Goal: Information Seeking & Learning: Find specific fact

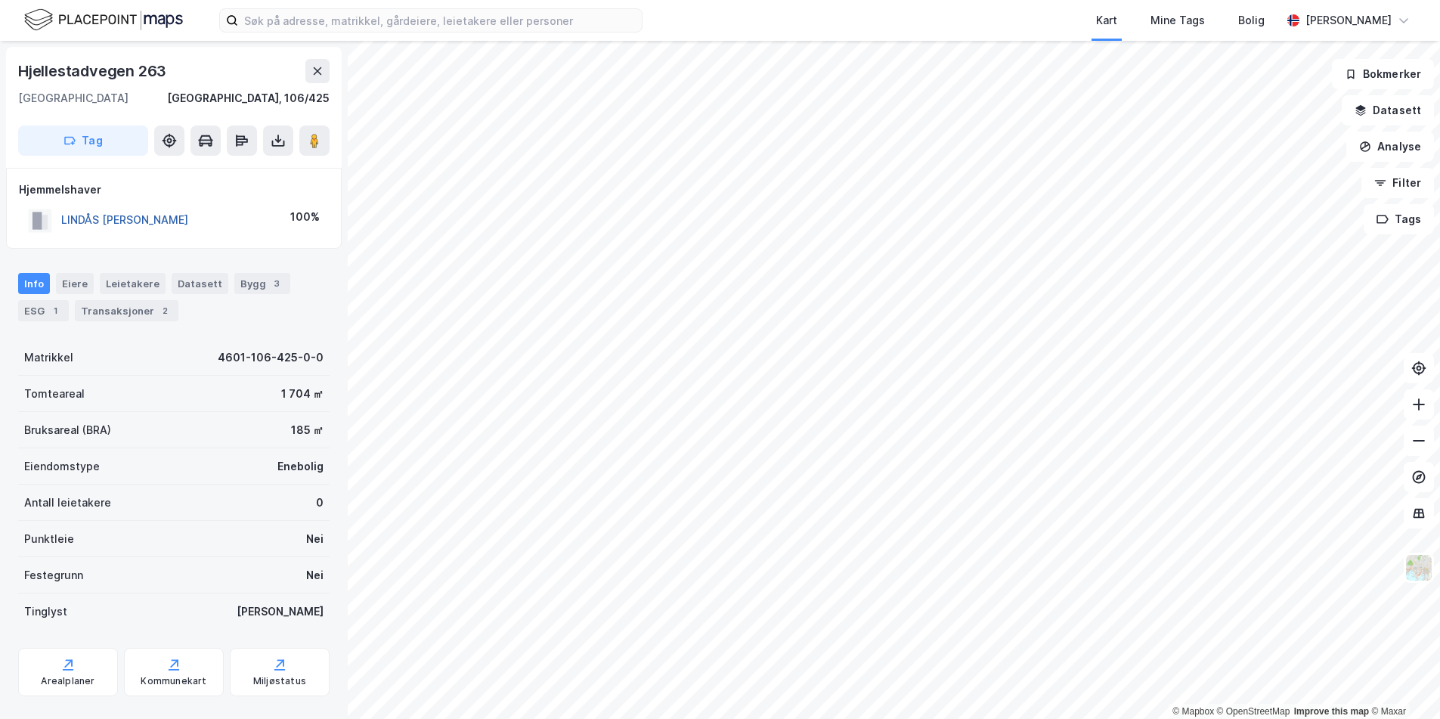
click at [0, 0] on button "LINDÅS [PERSON_NAME]" at bounding box center [0, 0] width 0 height 0
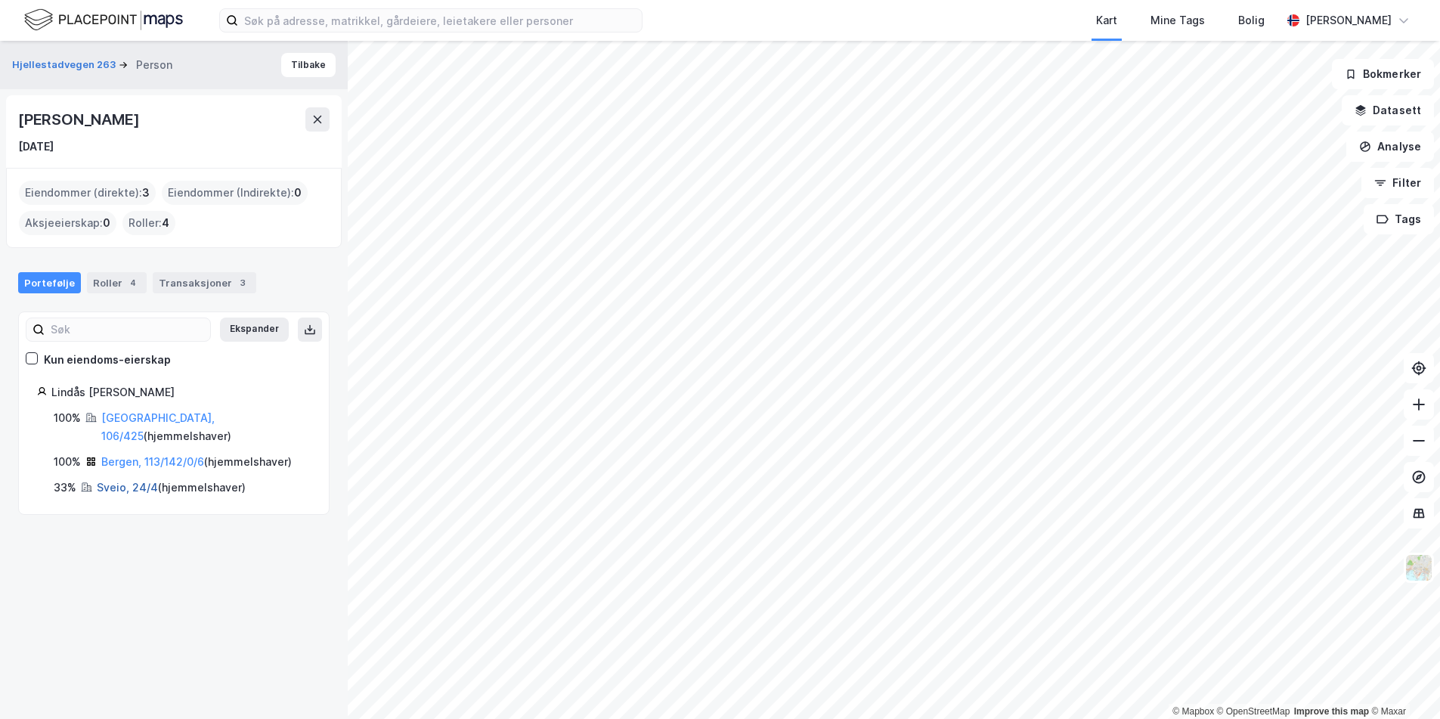
click at [113, 481] on link "Sveio, 24/4" at bounding box center [127, 487] width 61 height 13
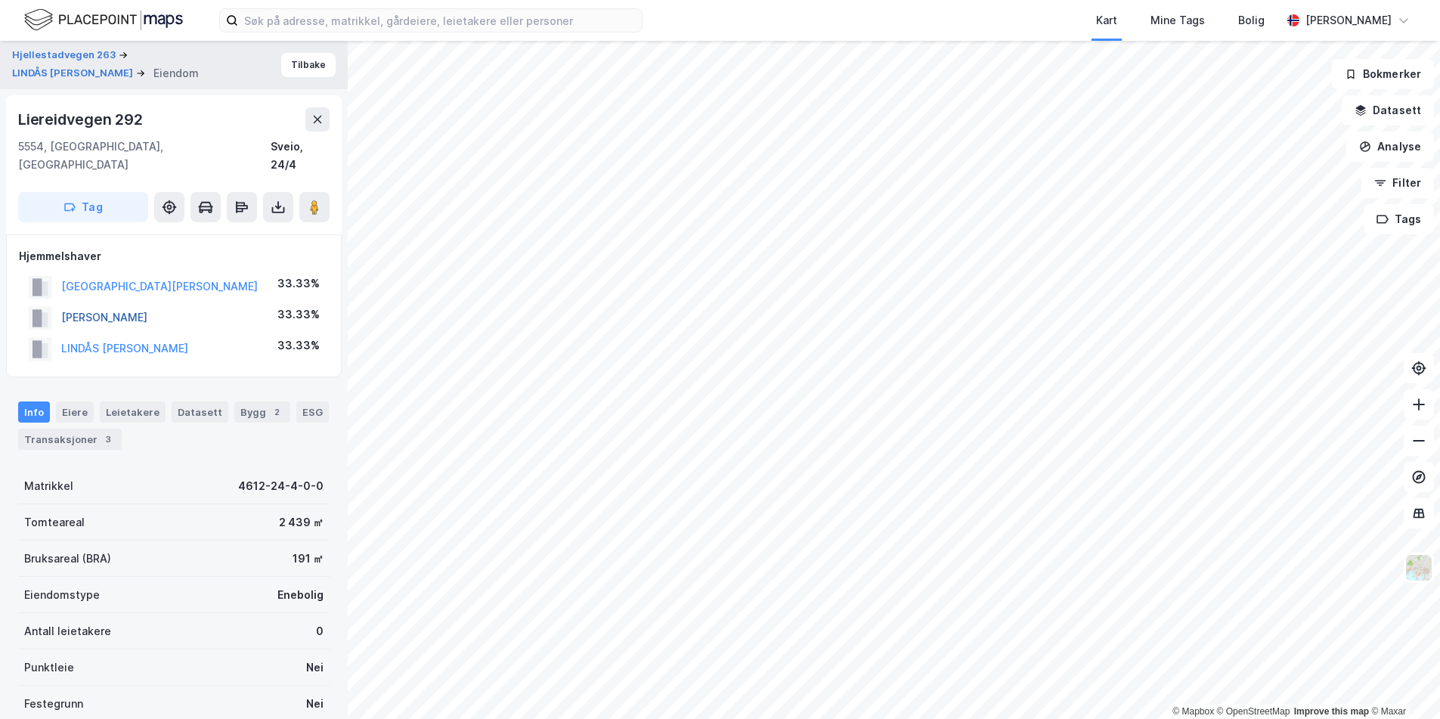
click at [0, 0] on button "[PERSON_NAME]" at bounding box center [0, 0] width 0 height 0
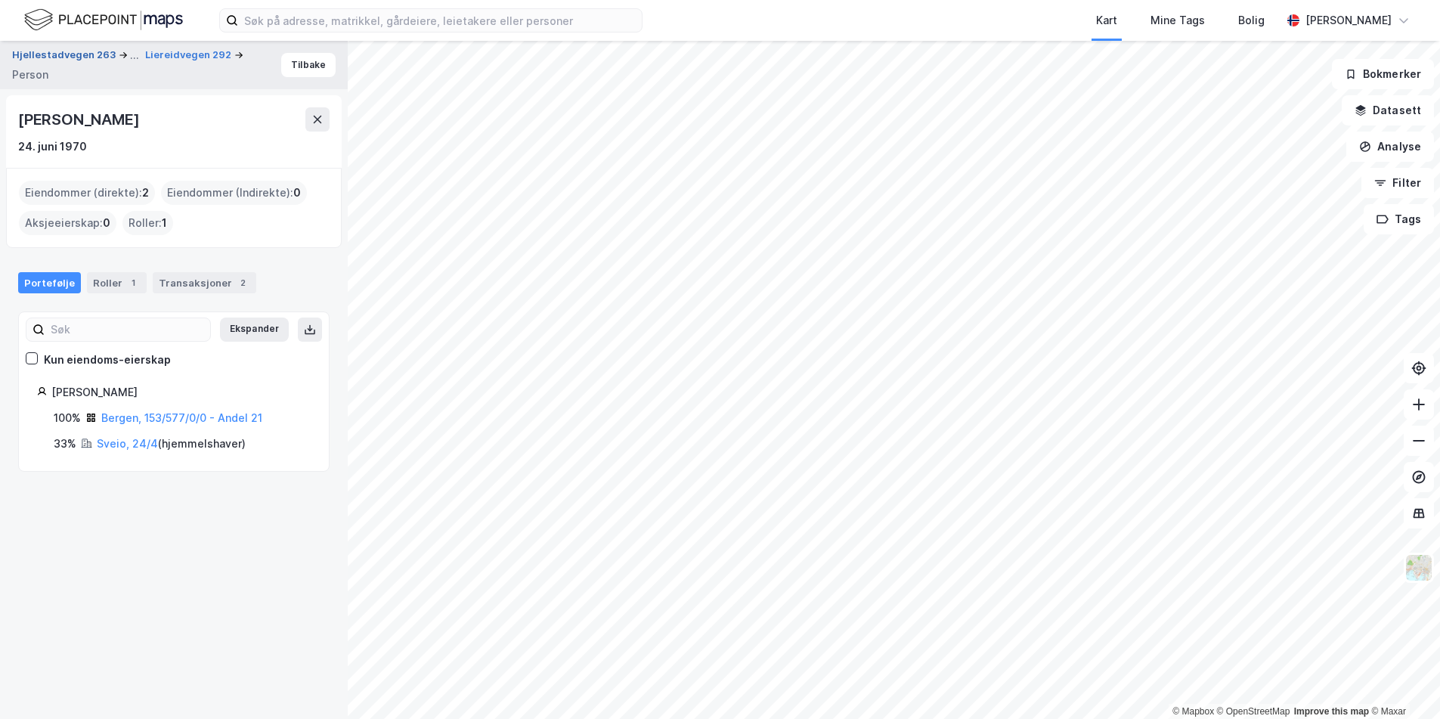
click at [69, 52] on button "Hjellestadvegen 263" at bounding box center [65, 55] width 107 height 18
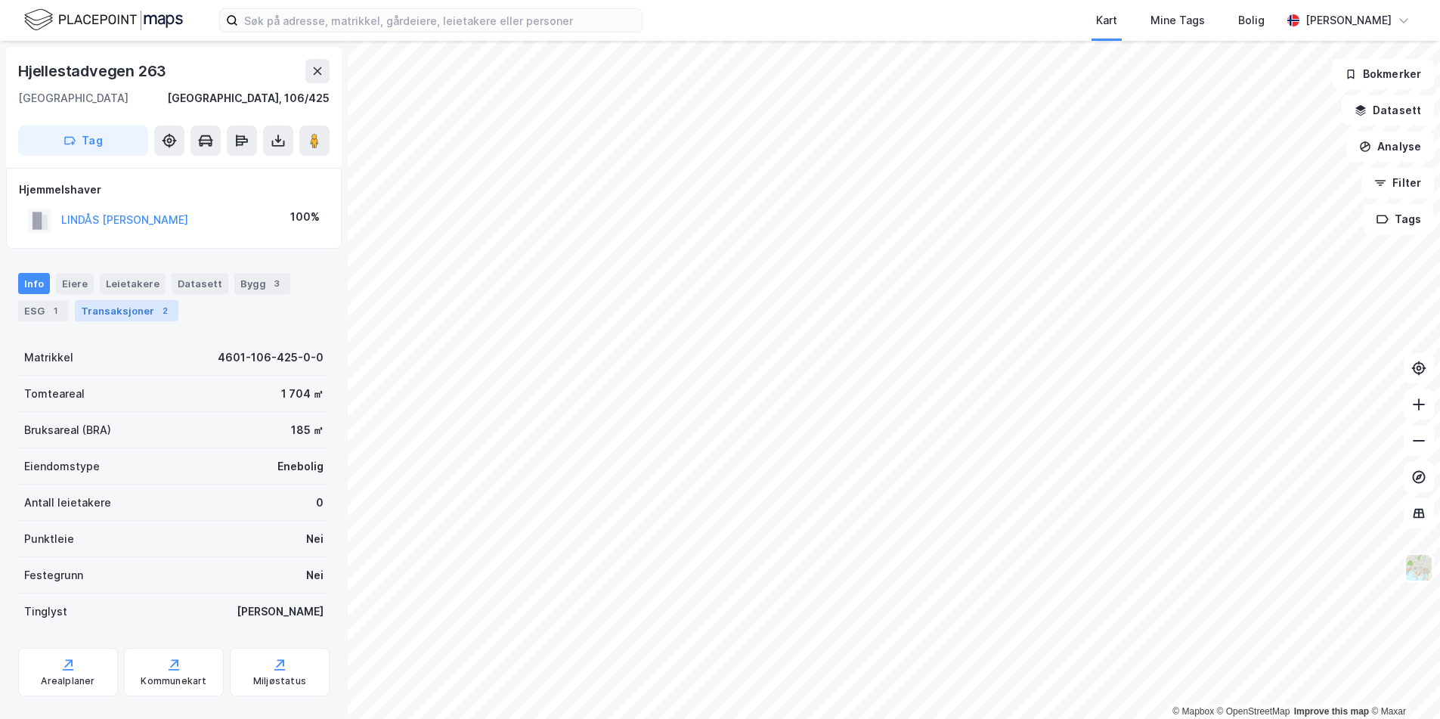
click at [108, 304] on div "Transaksjoner 2" at bounding box center [127, 310] width 104 height 21
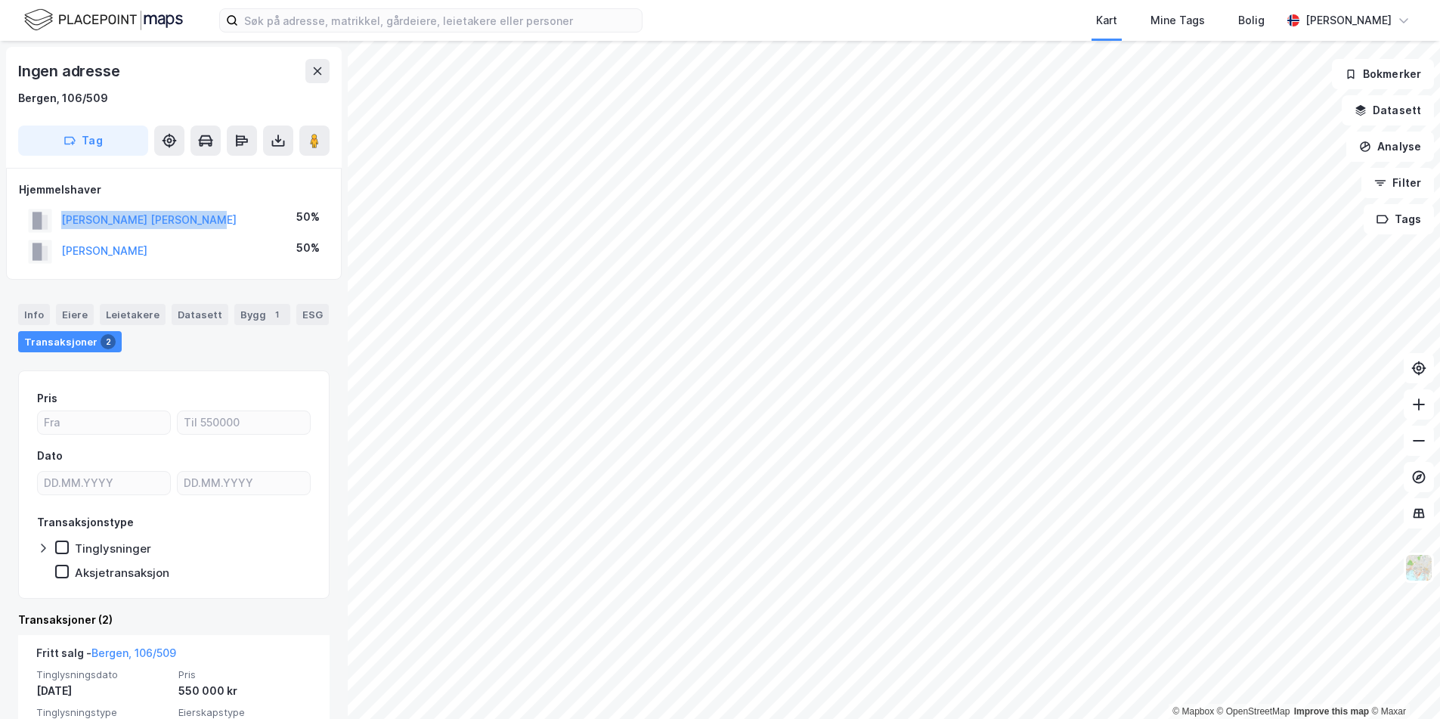
drag, startPoint x: 228, startPoint y: 211, endPoint x: 63, endPoint y: 212, distance: 164.0
click at [63, 212] on div "[PERSON_NAME] [PERSON_NAME] 50%" at bounding box center [174, 220] width 310 height 31
copy button "[PERSON_NAME] [PERSON_NAME]"
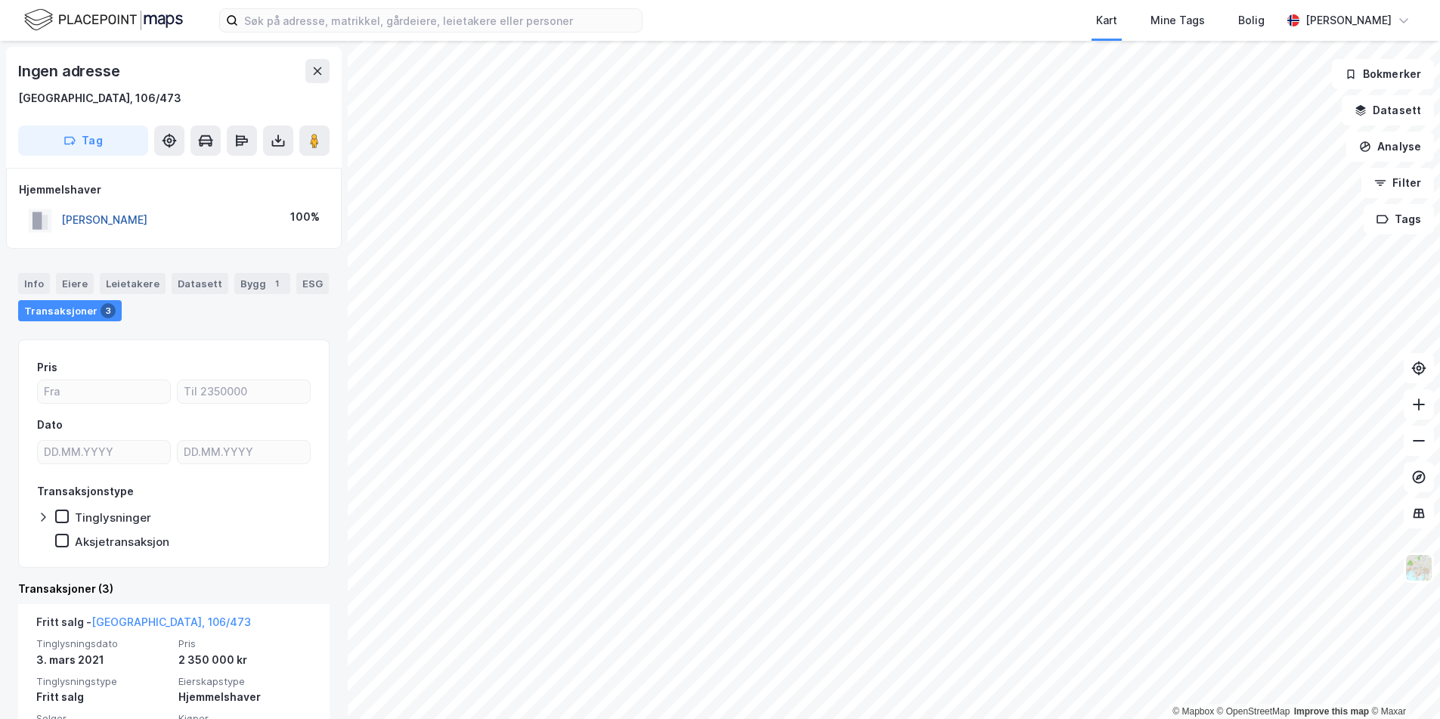
click at [0, 0] on button "[PERSON_NAME]" at bounding box center [0, 0] width 0 height 0
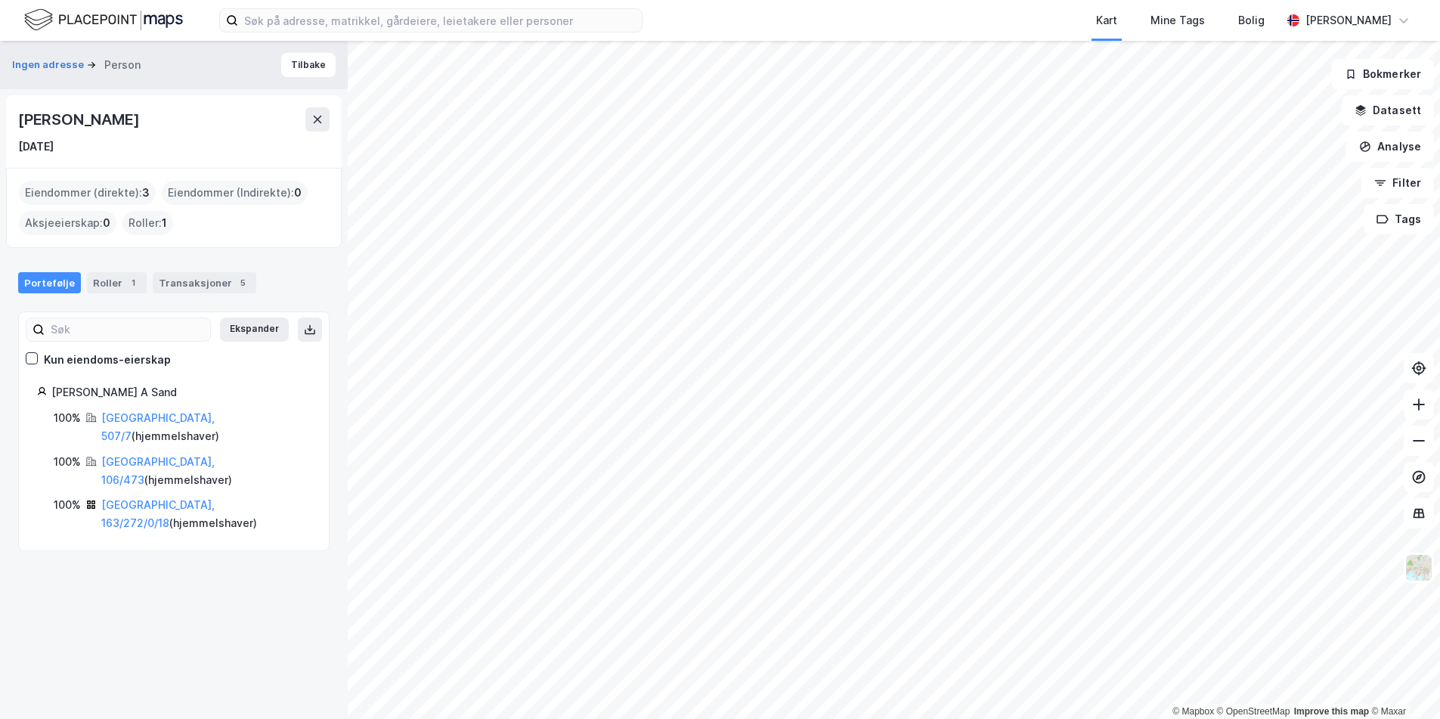
drag, startPoint x: 217, startPoint y: 121, endPoint x: 144, endPoint y: 117, distance: 73.4
click at [144, 117] on div "[PERSON_NAME]" at bounding box center [173, 119] width 311 height 24
click at [228, 137] on div "[PERSON_NAME] [DATE]" at bounding box center [173, 131] width 311 height 48
drag, startPoint x: 212, startPoint y: 120, endPoint x: 16, endPoint y: 111, distance: 196.8
click at [16, 111] on div "[PERSON_NAME] [DATE]" at bounding box center [174, 131] width 336 height 73
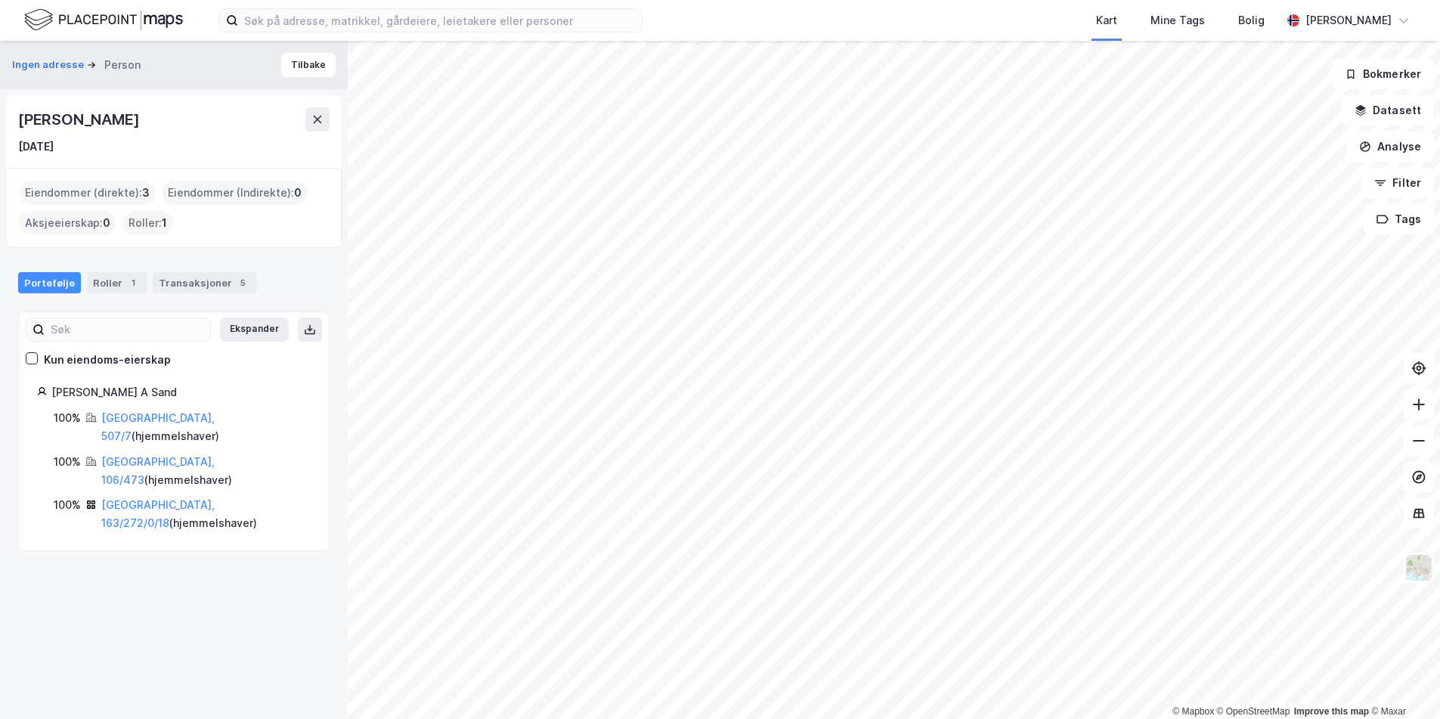
copy div "[PERSON_NAME]"
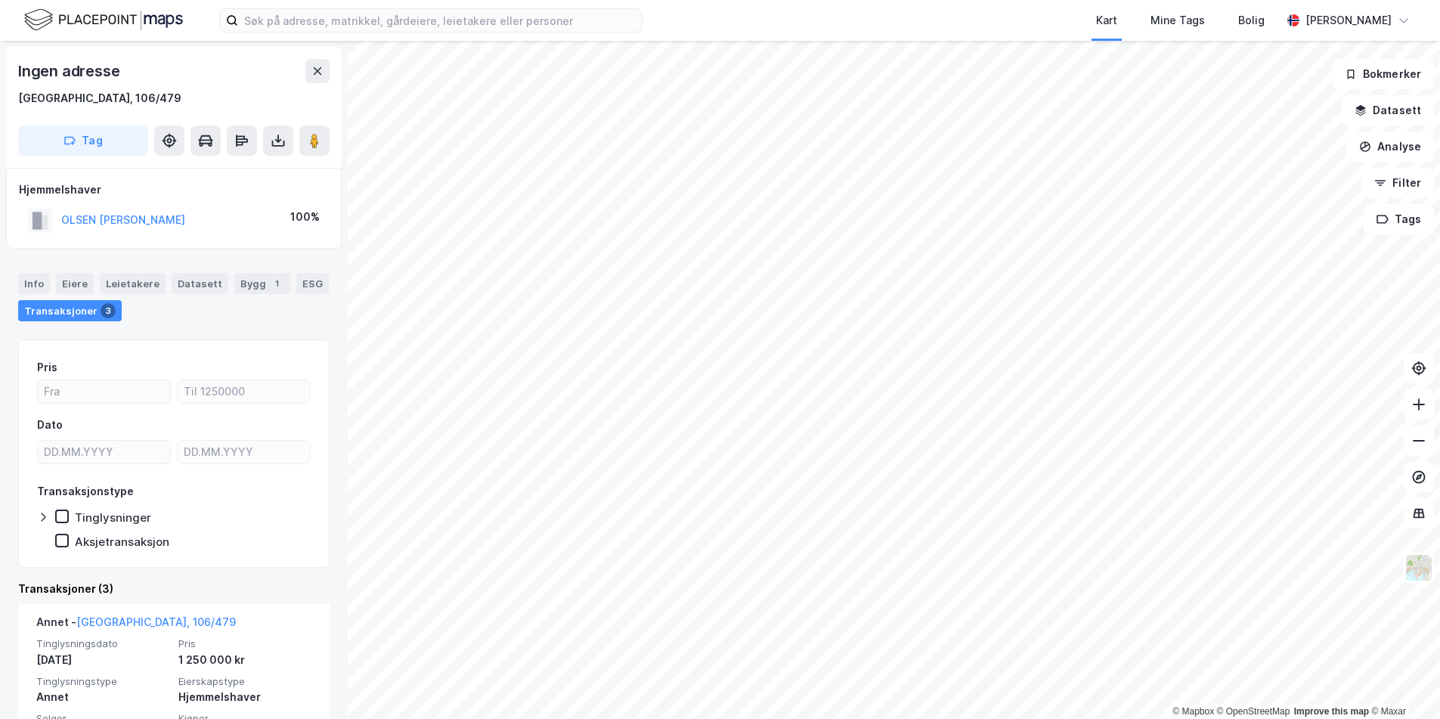
scroll to position [94, 0]
click at [145, 283] on div "© Mapbox © OpenStreetMap Improve this map © Maxar Ingen adresse [GEOGRAPHIC_DAT…" at bounding box center [720, 380] width 1440 height 678
drag, startPoint x: 172, startPoint y: 223, endPoint x: 63, endPoint y: 226, distance: 109.7
click at [63, 226] on div "OLSEN [PERSON_NAME] 100%" at bounding box center [174, 220] width 310 height 31
copy button "OLSEN [PERSON_NAME]"
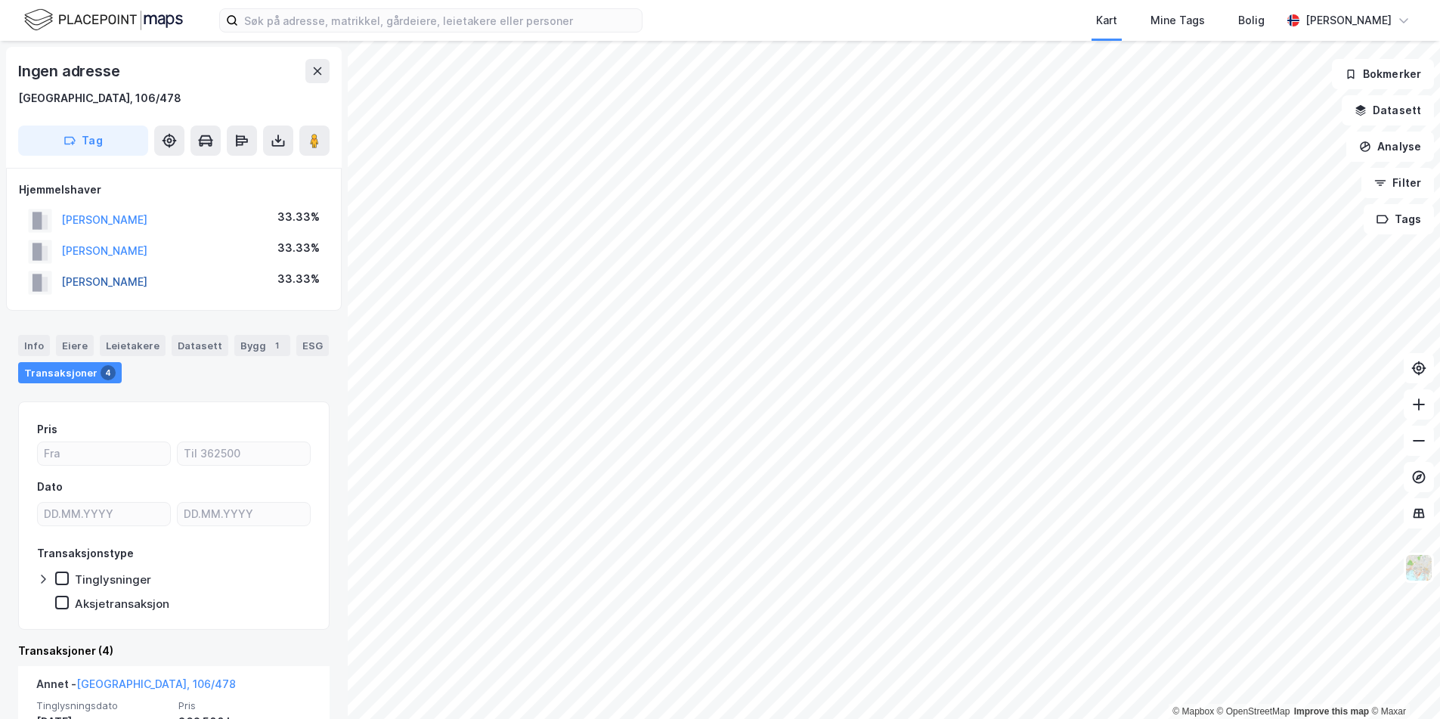
drag, startPoint x: 169, startPoint y: 280, endPoint x: 63, endPoint y: 280, distance: 105.1
click at [63, 280] on div "[PERSON_NAME] 33.33%" at bounding box center [174, 282] width 310 height 31
copy button "[PERSON_NAME]"
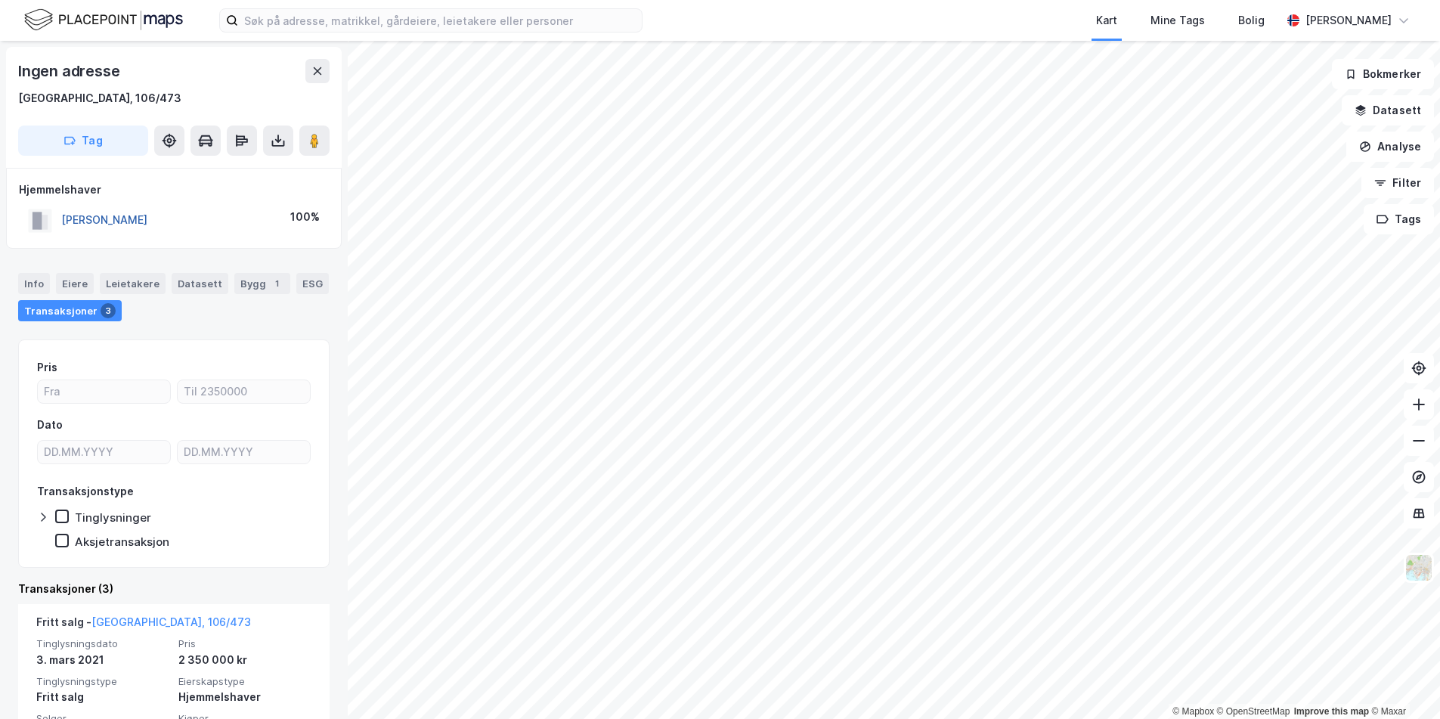
click at [0, 0] on button "[PERSON_NAME]" at bounding box center [0, 0] width 0 height 0
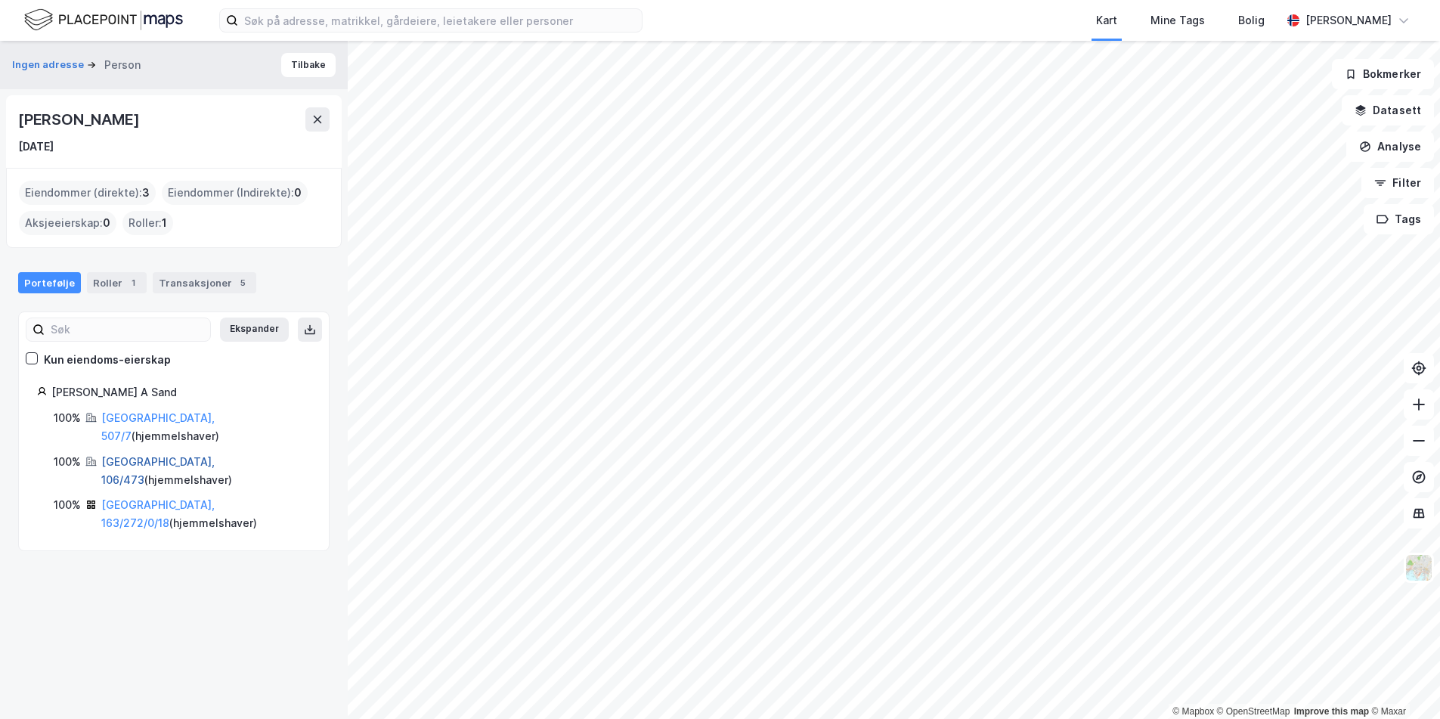
click at [137, 455] on link "[GEOGRAPHIC_DATA], 106/473" at bounding box center [157, 470] width 113 height 31
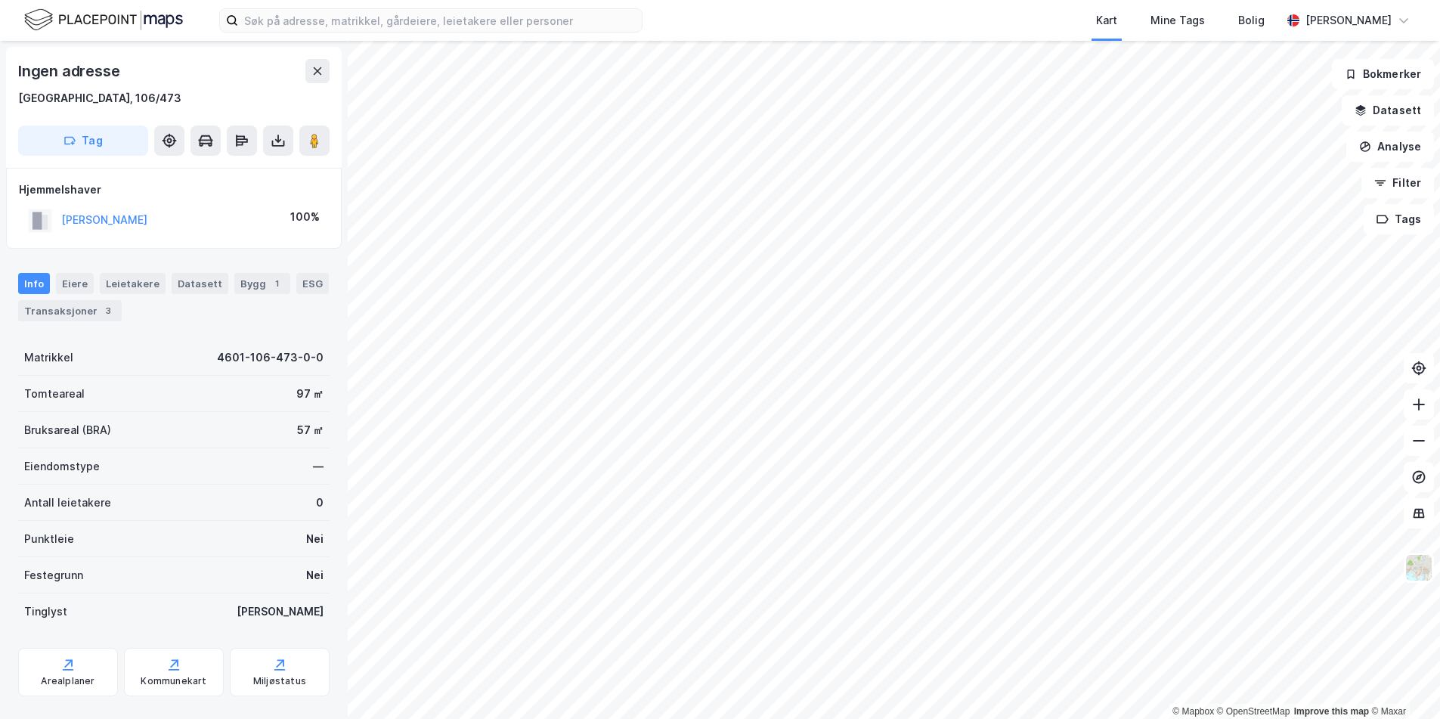
scroll to position [1, 0]
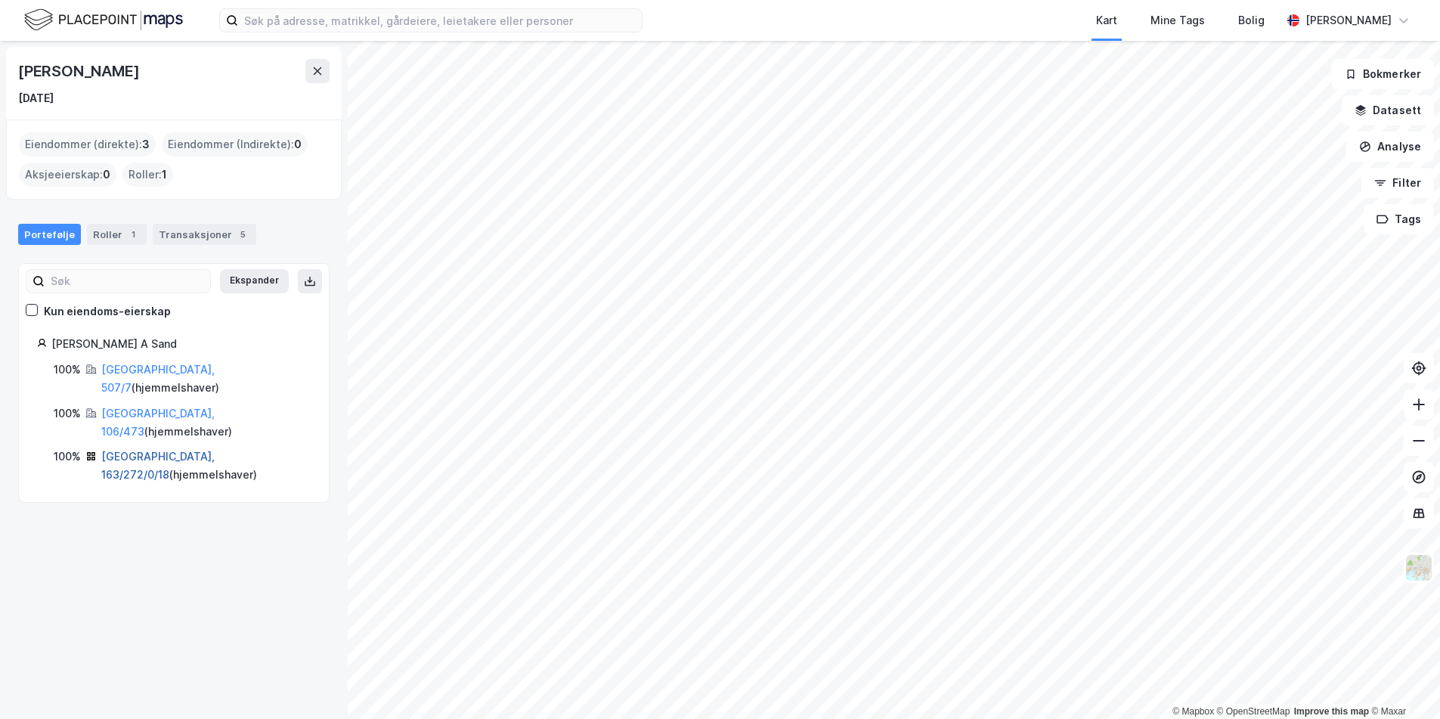
click at [127, 450] on link "[GEOGRAPHIC_DATA], 163/272/0/18" at bounding box center [157, 465] width 113 height 31
click at [150, 370] on link "[GEOGRAPHIC_DATA], 507/7" at bounding box center [157, 378] width 113 height 31
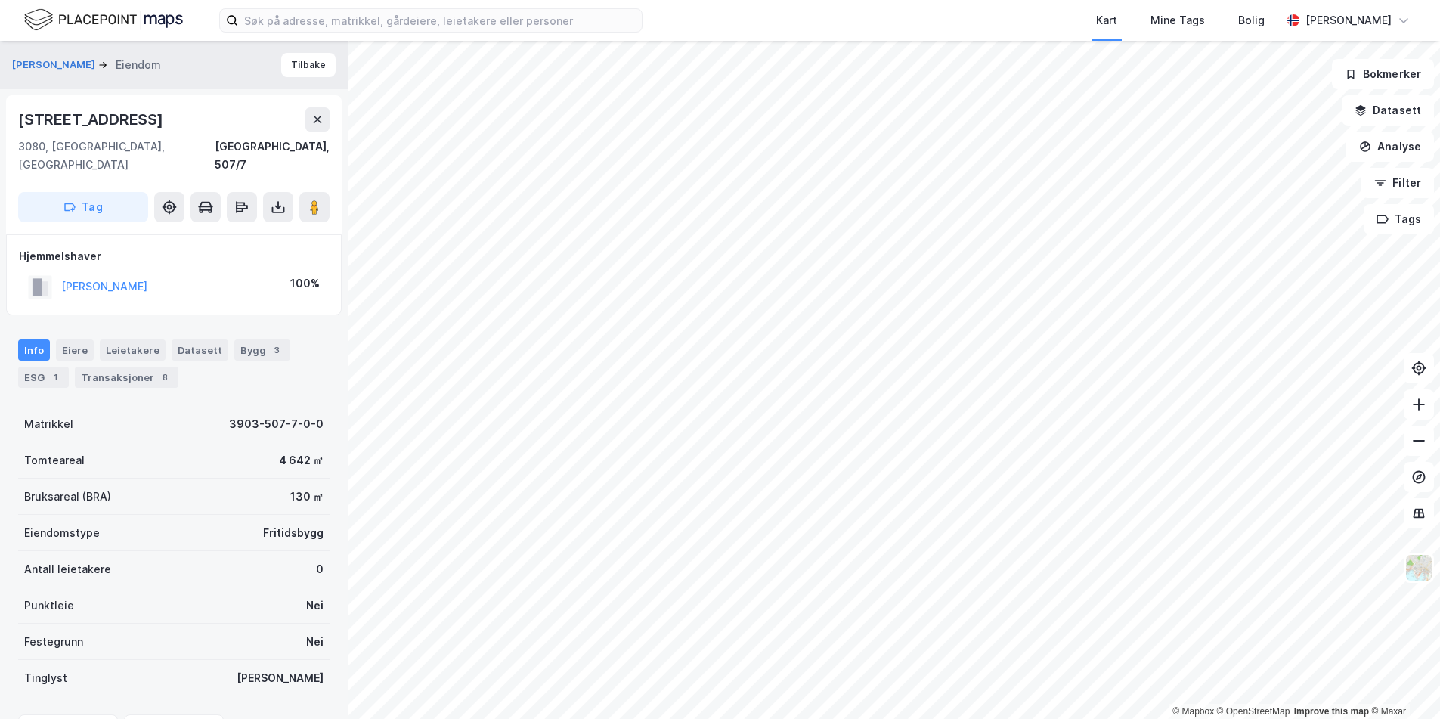
scroll to position [1, 0]
click at [88, 366] on div "Transaksjoner 8" at bounding box center [127, 376] width 104 height 21
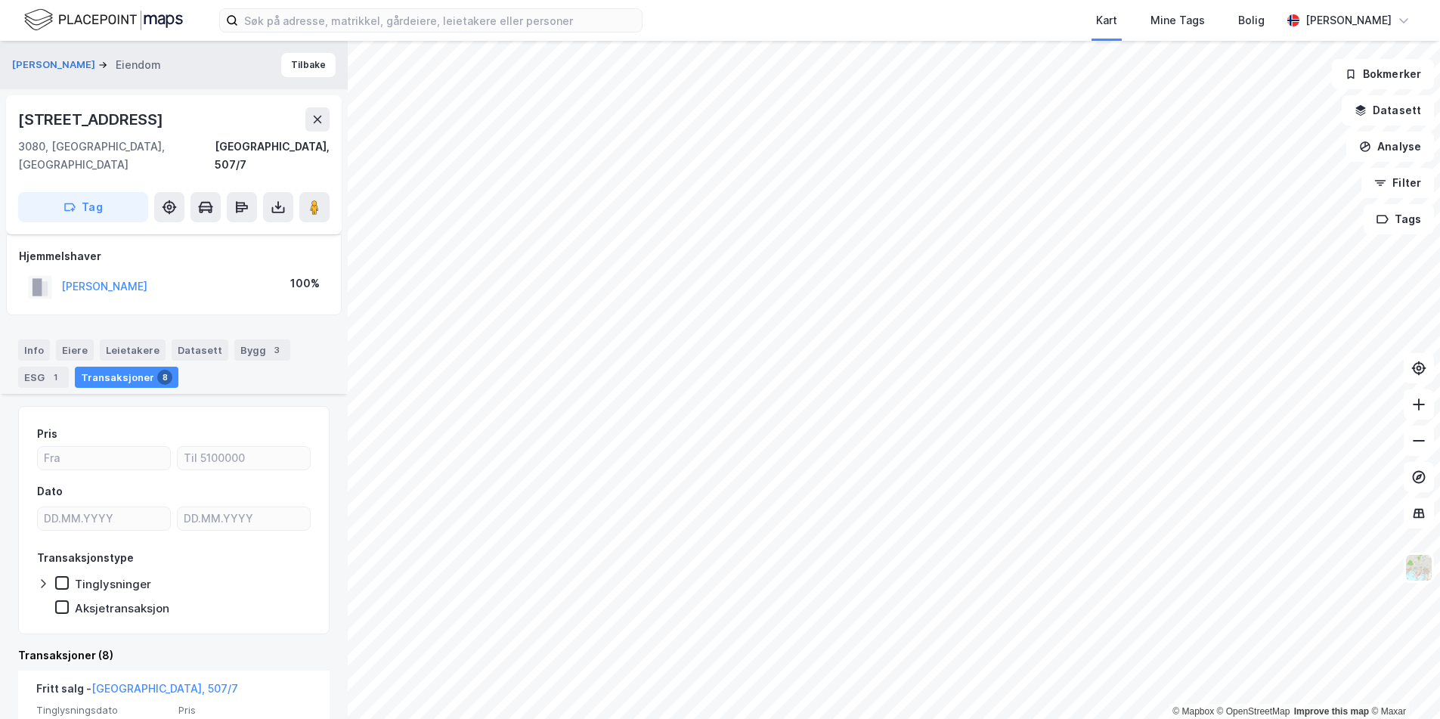
scroll to position [283, 0]
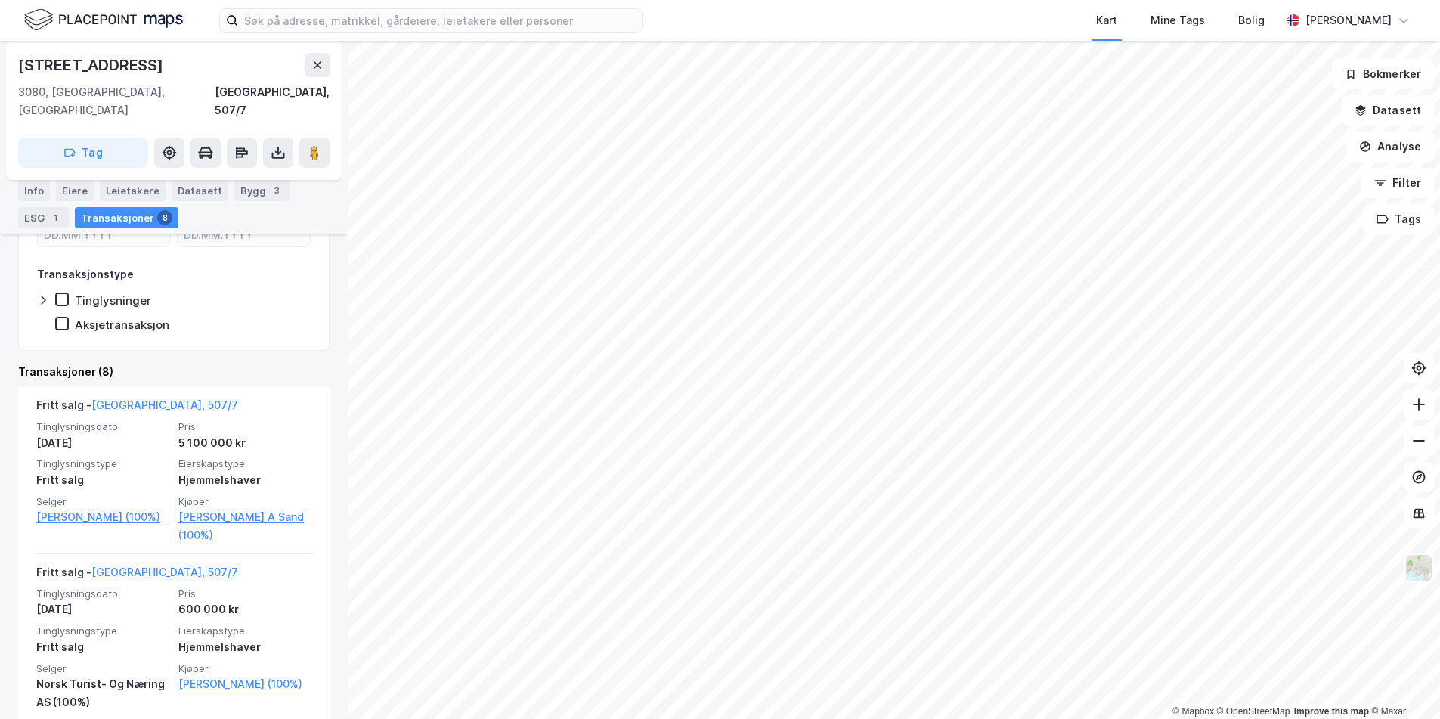
drag, startPoint x: 46, startPoint y: 27, endPoint x: 30, endPoint y: 36, distance: 17.9
drag, startPoint x: 132, startPoint y: 264, endPoint x: 146, endPoint y: 249, distance: 20.3
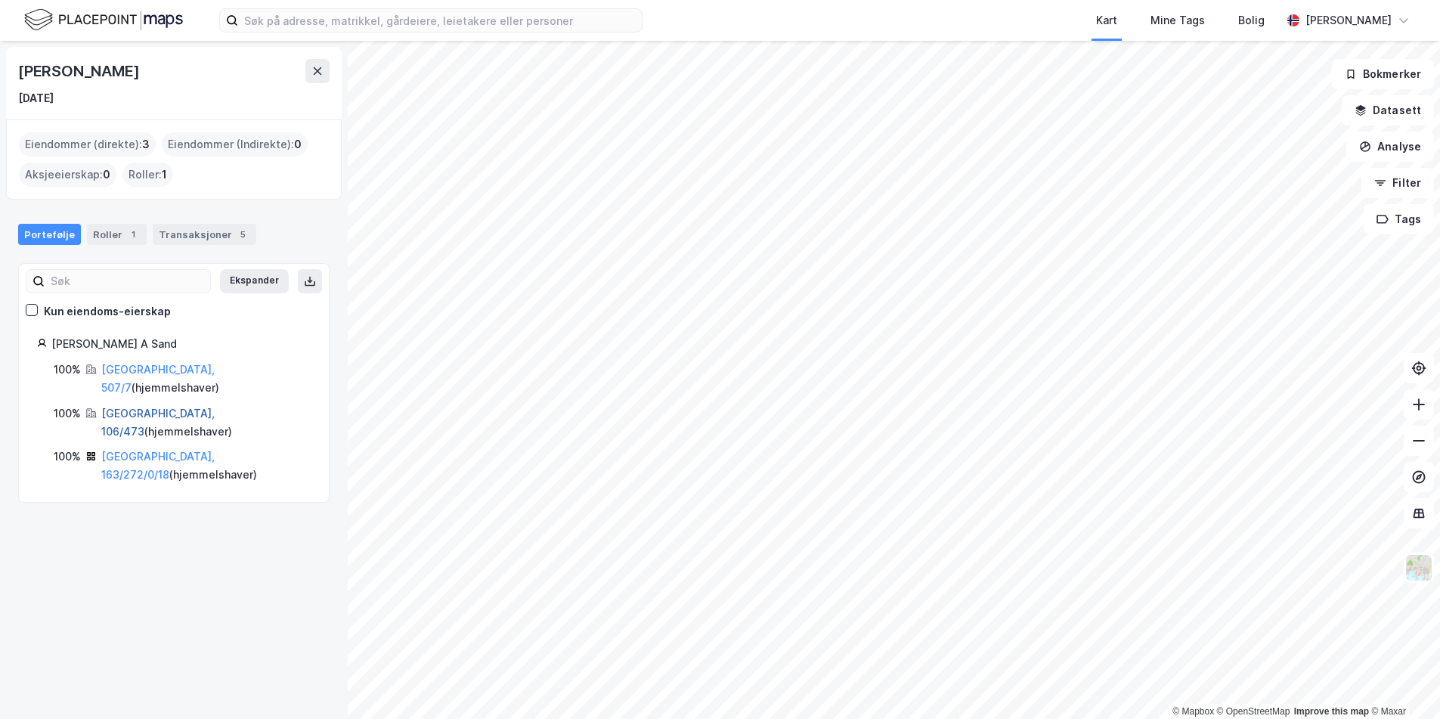
click at [135, 407] on link "[GEOGRAPHIC_DATA], 106/473" at bounding box center [157, 422] width 113 height 31
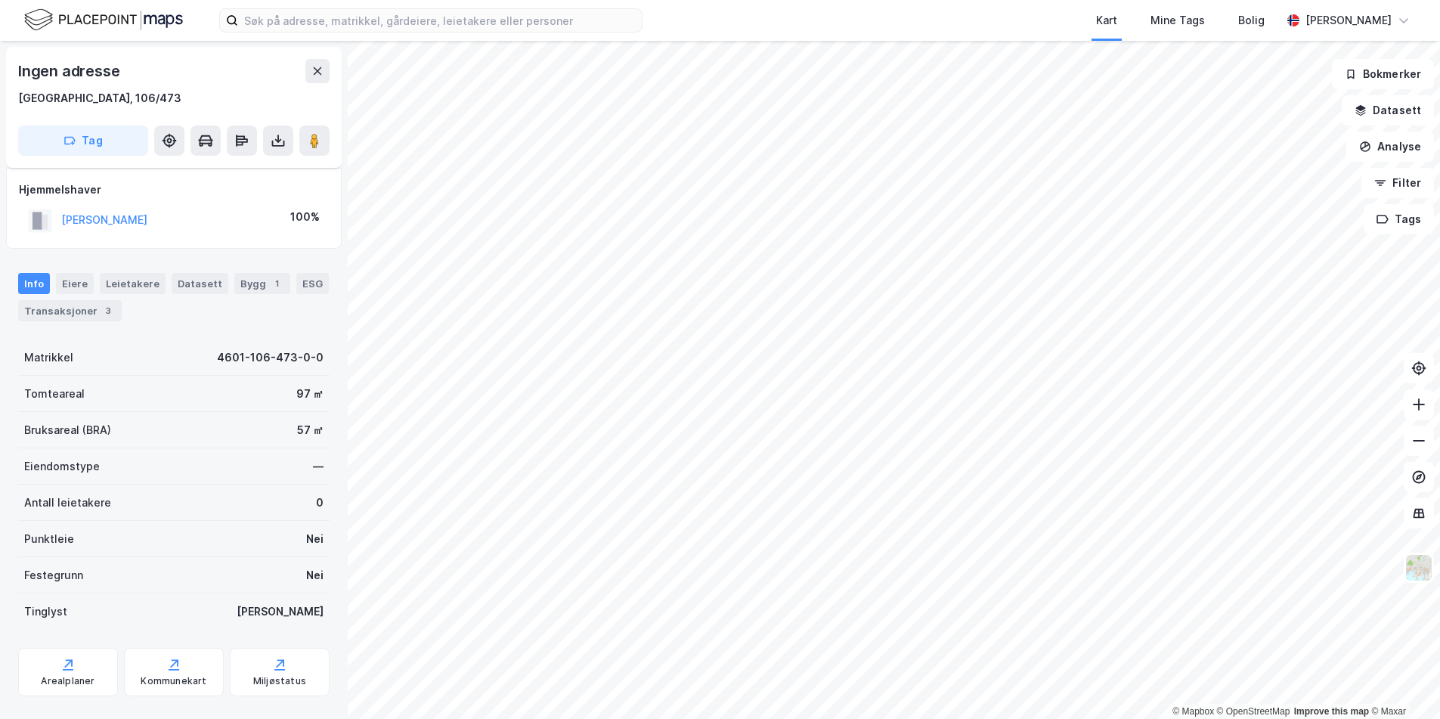
scroll to position [26, 0]
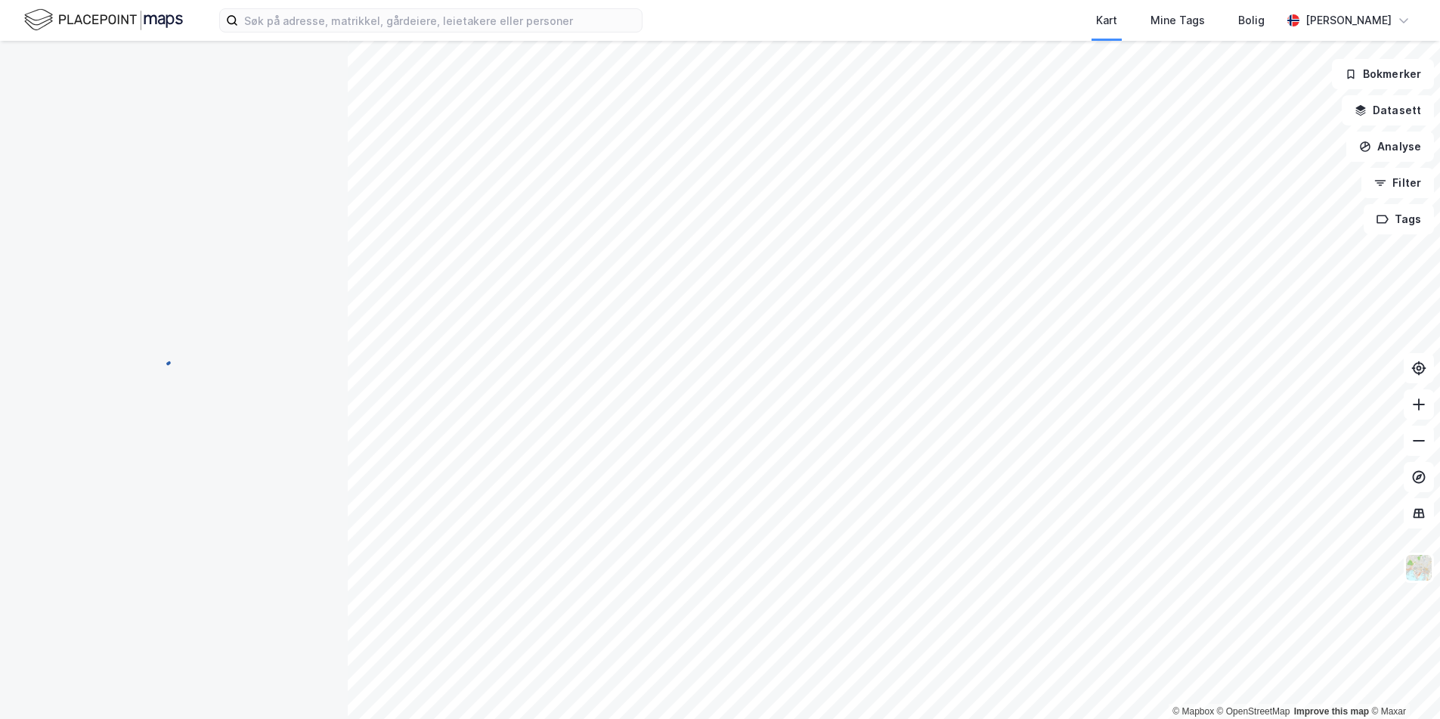
scroll to position [26, 0]
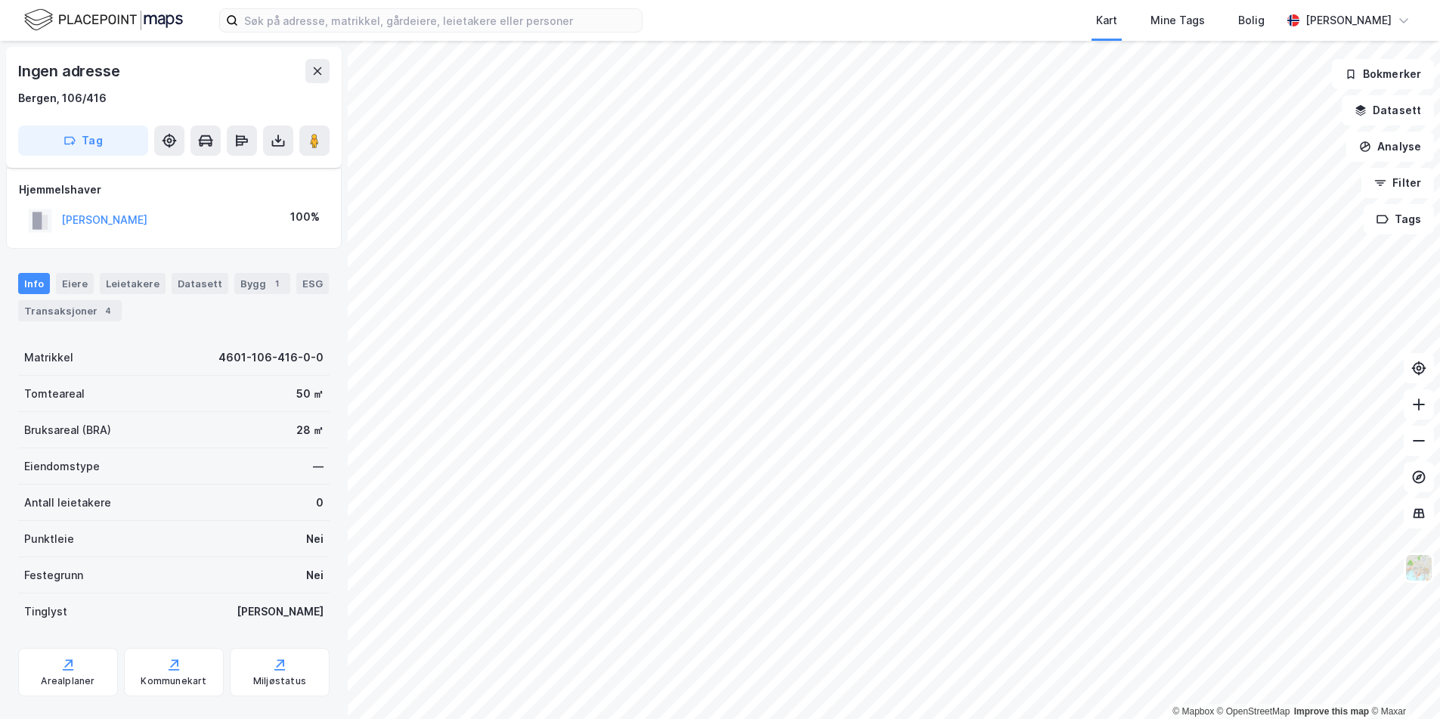
scroll to position [26, 0]
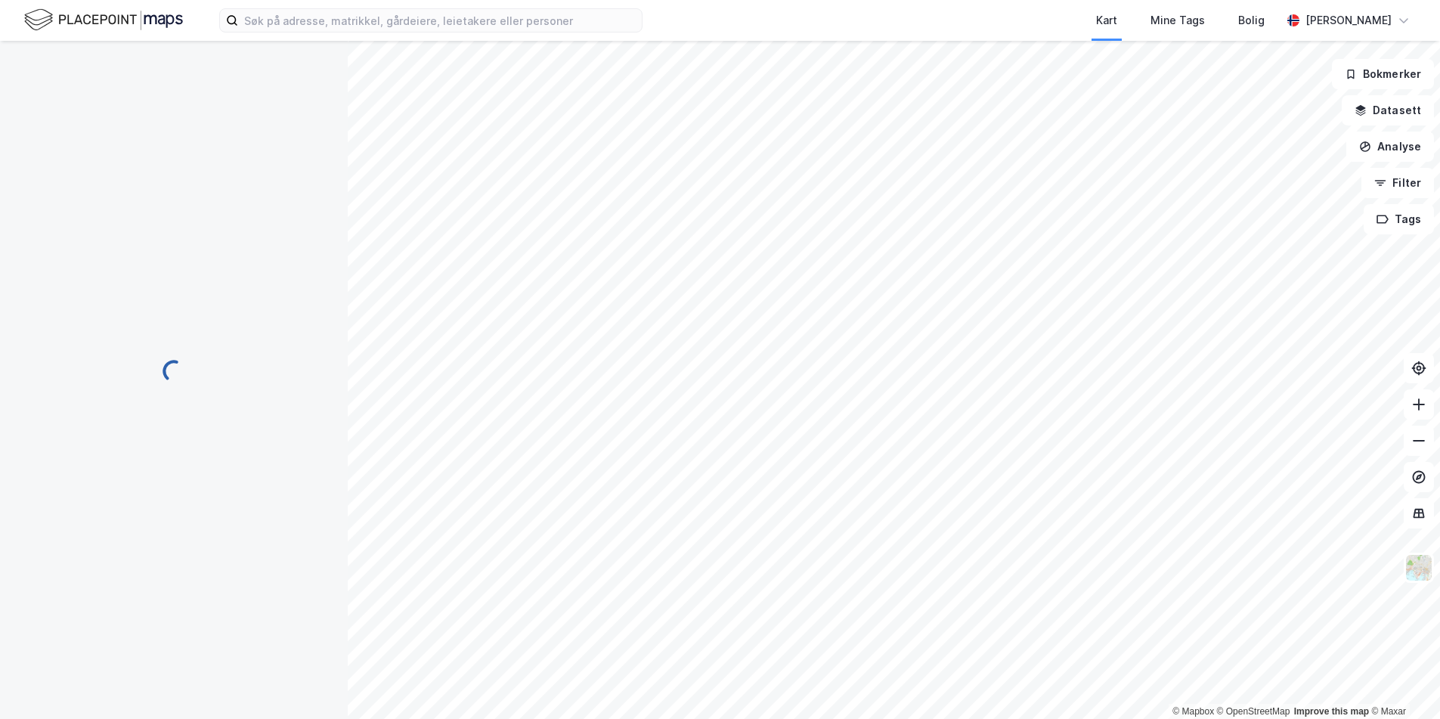
scroll to position [26, 0]
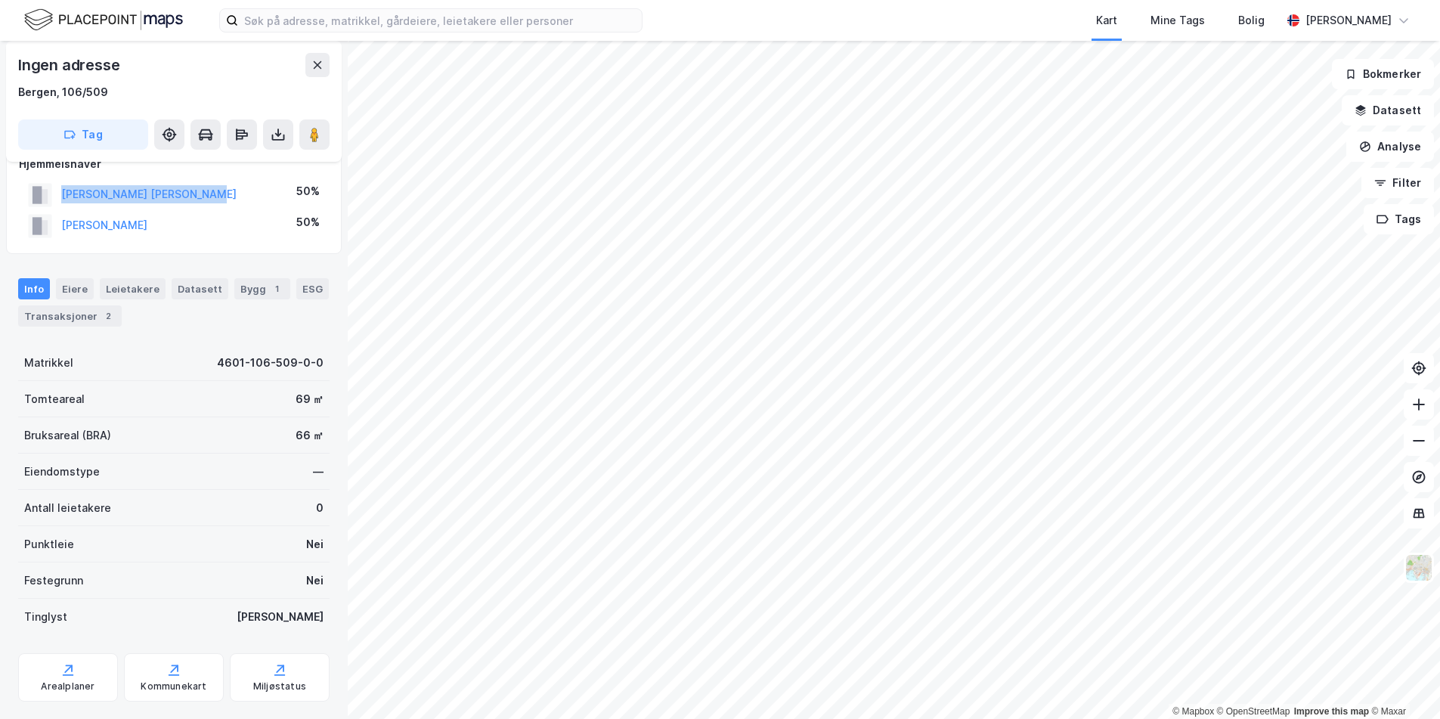
drag, startPoint x: 226, startPoint y: 190, endPoint x: 60, endPoint y: 178, distance: 166.7
click at [60, 178] on div "Hjemmelshaver [PERSON_NAME] [PERSON_NAME] 50% [PERSON_NAME] 50%" at bounding box center [174, 198] width 310 height 86
copy button "[PERSON_NAME] [PERSON_NAME]"
